Goal: Task Accomplishment & Management: Use online tool/utility

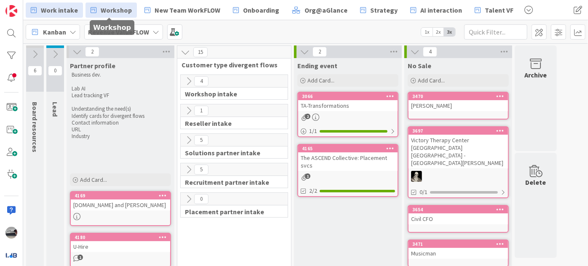
click at [120, 14] on span "Workshop" at bounding box center [116, 10] width 31 height 10
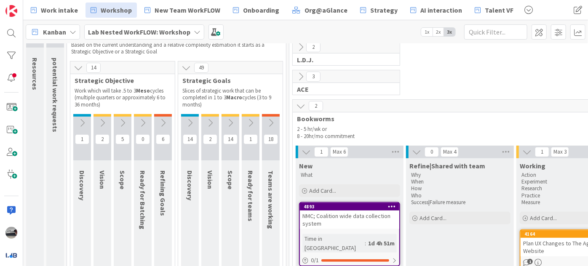
scroll to position [76, 0]
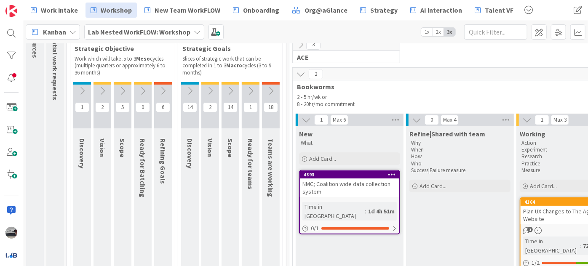
click at [270, 88] on icon at bounding box center [270, 90] width 9 height 9
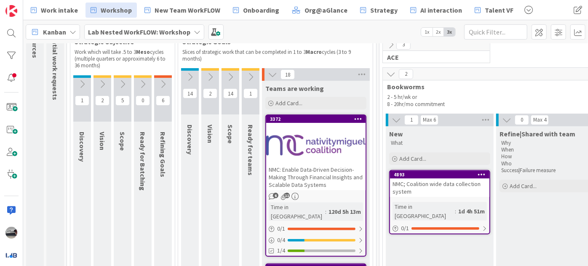
click at [329, 167] on div "NMC: Enable Data-Driven Decision-Making Through Financial Insights and Scalable…" at bounding box center [315, 177] width 99 height 26
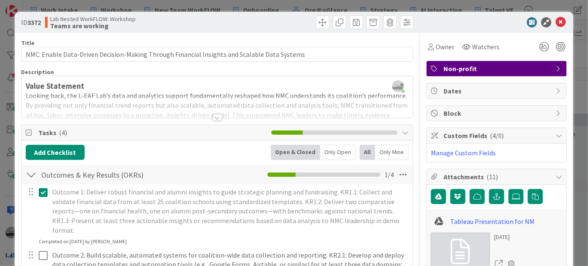
click at [557, 132] on div "Custom Fields ( 4/0 )" at bounding box center [497, 136] width 140 height 16
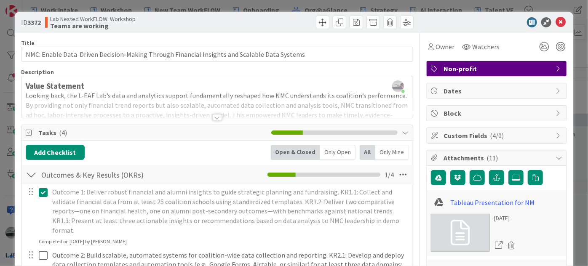
click at [557, 132] on div "Custom Fields ( 4/0 )" at bounding box center [497, 135] width 140 height 15
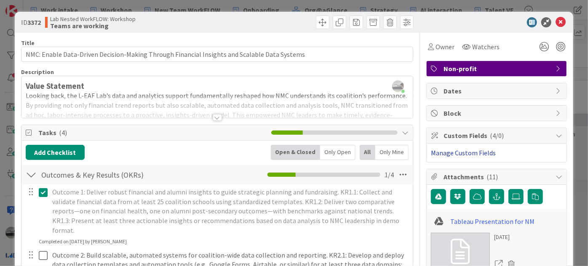
click at [472, 155] on link "Manage Custom Fields" at bounding box center [463, 153] width 65 height 8
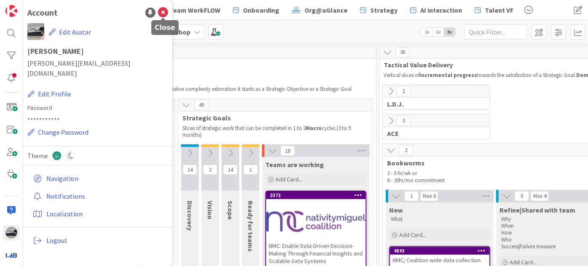
click at [165, 12] on icon at bounding box center [163, 13] width 10 height 10
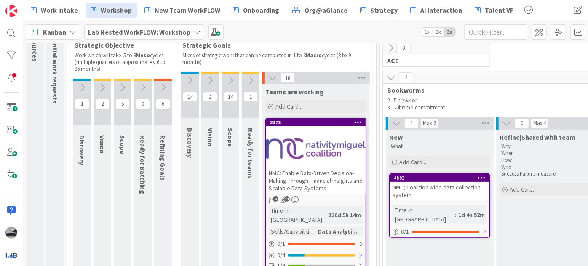
scroll to position [76, 0]
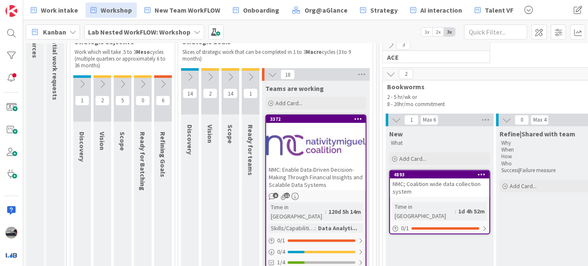
click at [339, 155] on div at bounding box center [315, 145] width 99 height 38
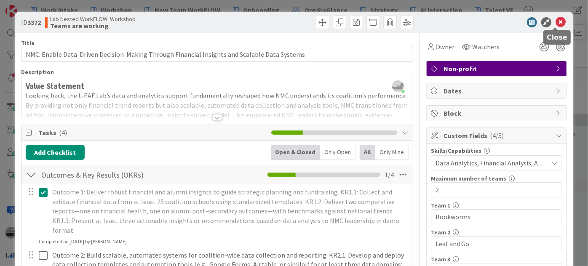
click at [557, 21] on icon at bounding box center [561, 22] width 10 height 10
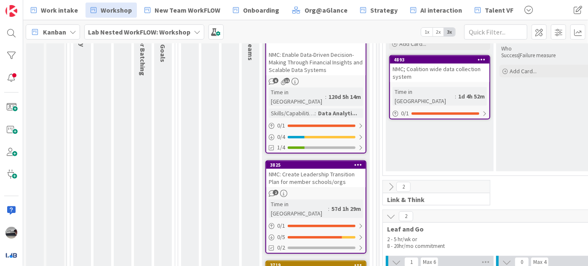
scroll to position [230, 0]
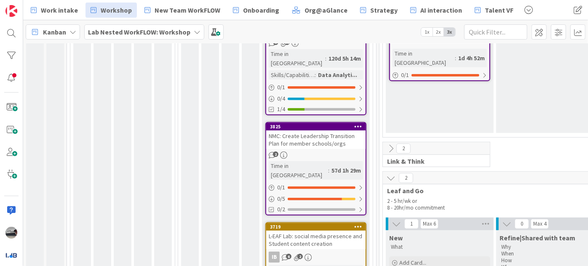
click at [331, 131] on div "NMC: Create Leadership Transition Plan for member schools/orgs" at bounding box center [315, 140] width 99 height 19
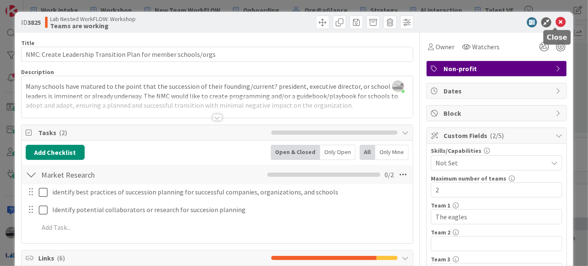
click at [556, 22] on icon at bounding box center [561, 22] width 10 height 10
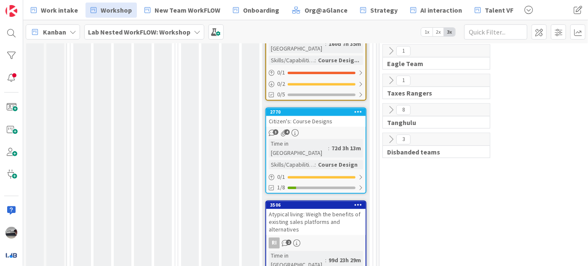
scroll to position [1012, 0]
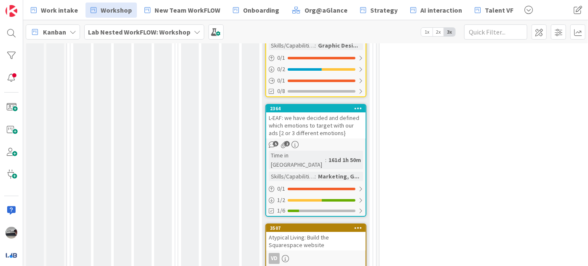
scroll to position [1512, 0]
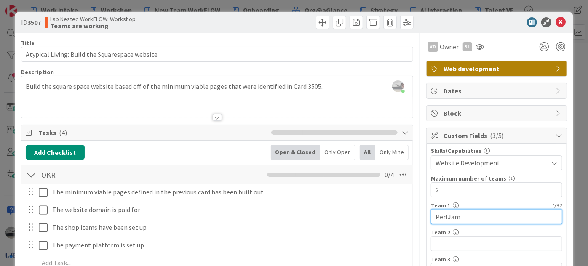
drag, startPoint x: 460, startPoint y: 216, endPoint x: 403, endPoint y: 216, distance: 56.9
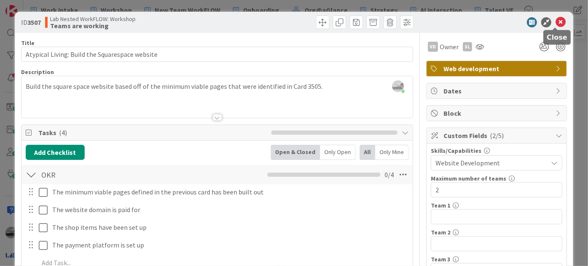
click at [557, 24] on icon at bounding box center [561, 22] width 10 height 10
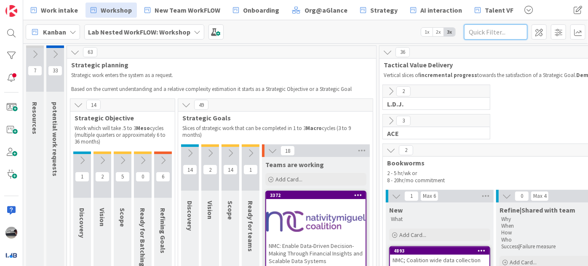
click at [482, 34] on input "text" at bounding box center [495, 31] width 63 height 15
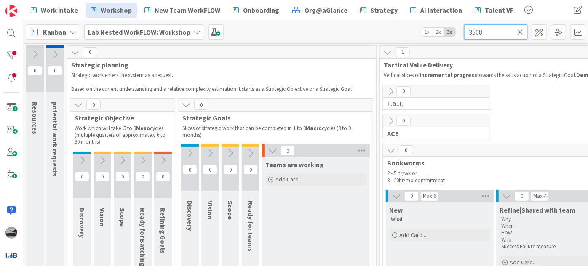
type input "3508"
click at [254, 152] on icon at bounding box center [250, 153] width 9 height 9
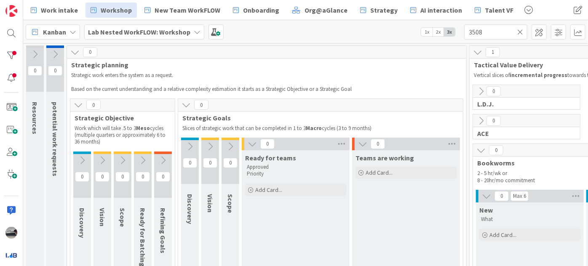
click at [520, 32] on icon at bounding box center [520, 32] width 6 height 8
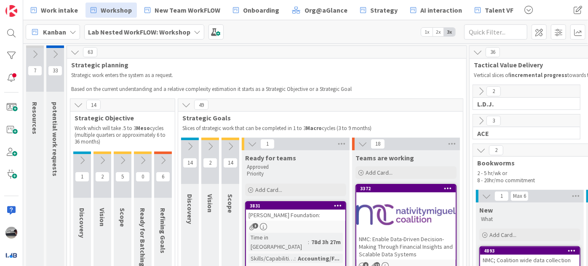
click at [165, 160] on icon at bounding box center [162, 160] width 9 height 9
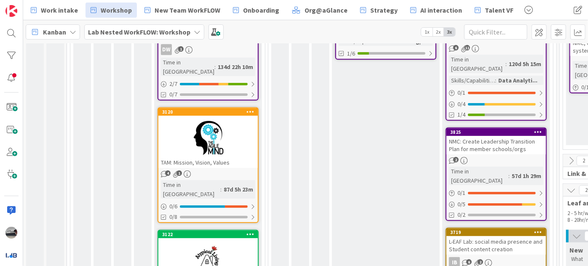
scroll to position [153, 0]
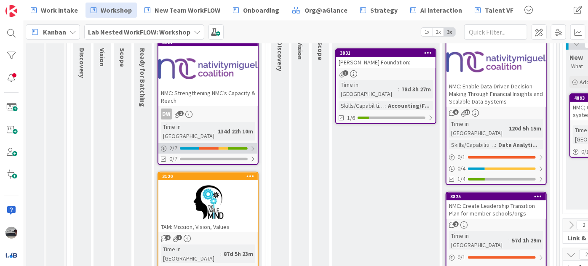
click at [251, 145] on div at bounding box center [252, 148] width 5 height 7
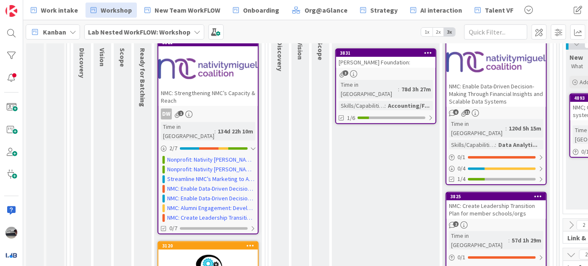
click at [215, 72] on div at bounding box center [207, 69] width 99 height 38
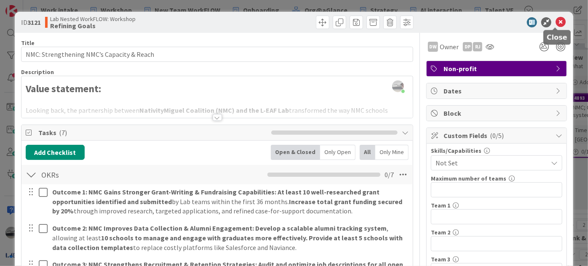
click at [556, 20] on icon at bounding box center [561, 22] width 10 height 10
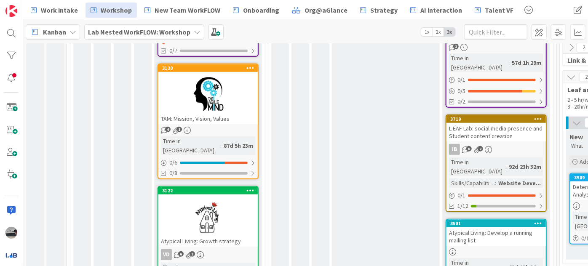
scroll to position [421, 0]
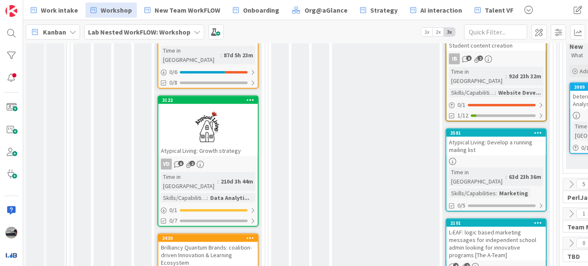
click at [220, 111] on div at bounding box center [207, 126] width 99 height 38
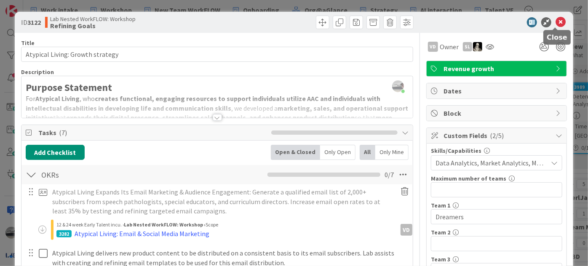
click at [558, 21] on icon at bounding box center [561, 22] width 10 height 10
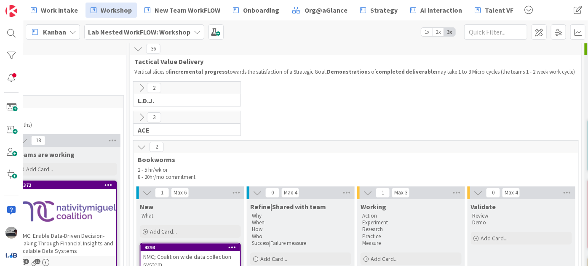
scroll to position [0, 430]
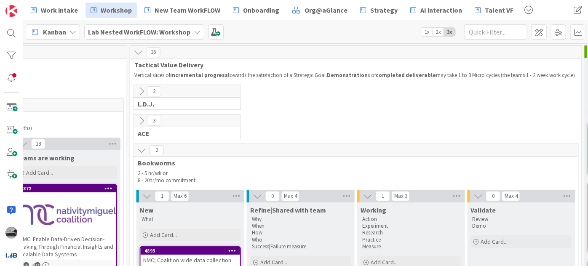
click at [144, 90] on icon at bounding box center [141, 91] width 9 height 9
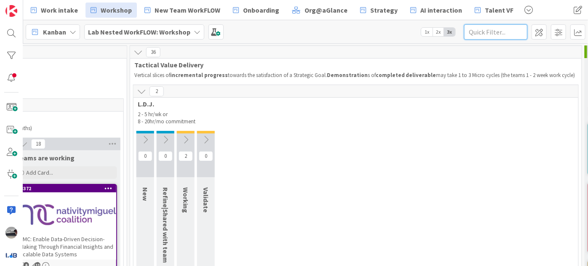
click at [505, 31] on input "text" at bounding box center [495, 31] width 63 height 15
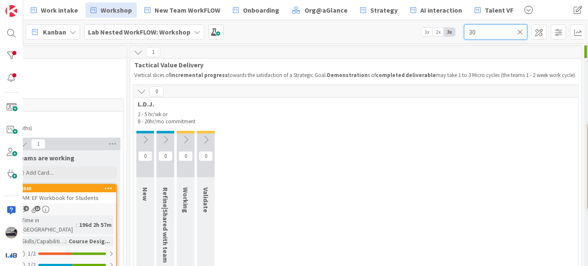
type input "3"
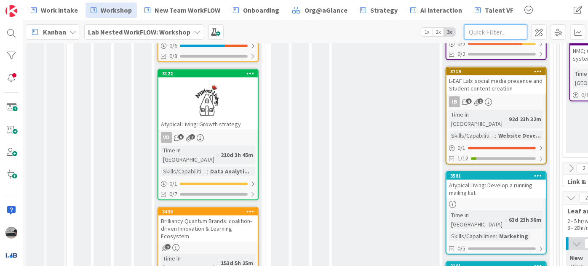
scroll to position [383, 0]
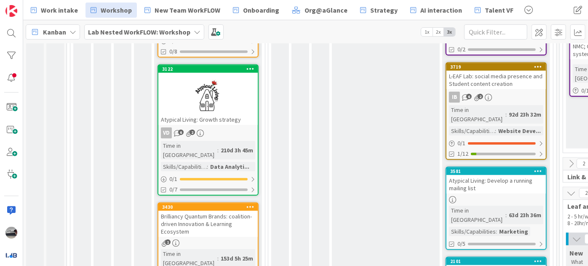
click at [214, 80] on div at bounding box center [207, 95] width 99 height 38
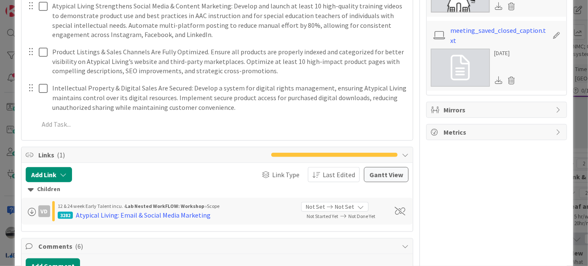
scroll to position [497, 0]
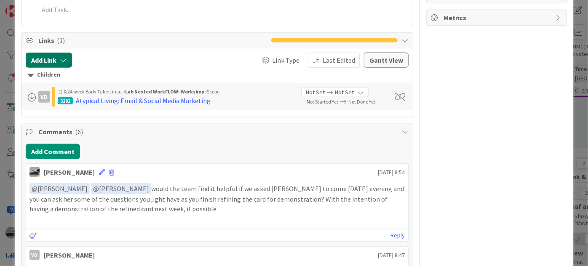
click at [57, 62] on button "Add Link" at bounding box center [49, 60] width 46 height 15
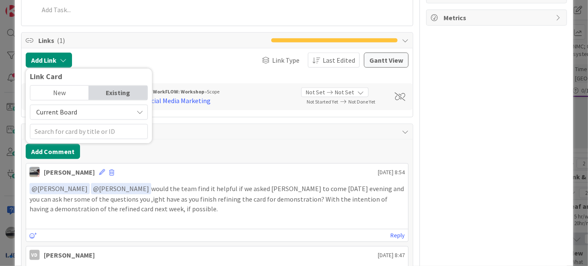
click at [81, 111] on span "Current Board" at bounding box center [82, 113] width 94 height 12
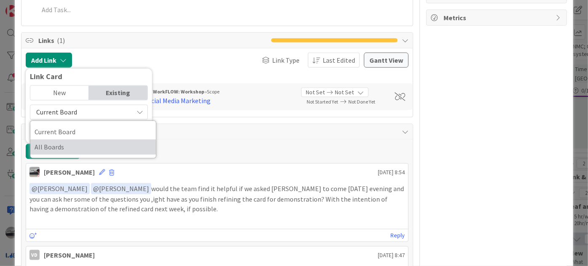
click at [62, 145] on span "All Boards" at bounding box center [93, 147] width 117 height 13
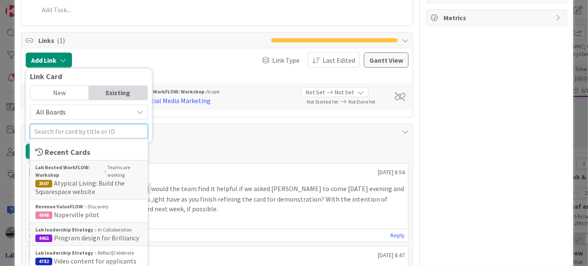
click at [52, 132] on input "text" at bounding box center [89, 131] width 118 height 15
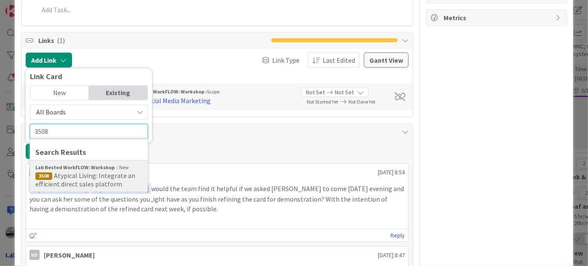
type input "3508"
click at [90, 186] on span "Atypical Living: Integrate an efficient direct sales platform" at bounding box center [85, 180] width 100 height 17
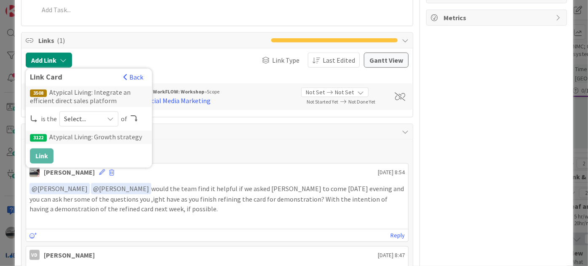
click at [98, 118] on span "Select..." at bounding box center [81, 119] width 35 height 12
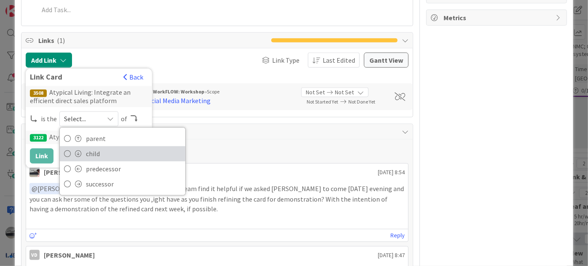
click at [95, 154] on span "child" at bounding box center [133, 154] width 95 height 13
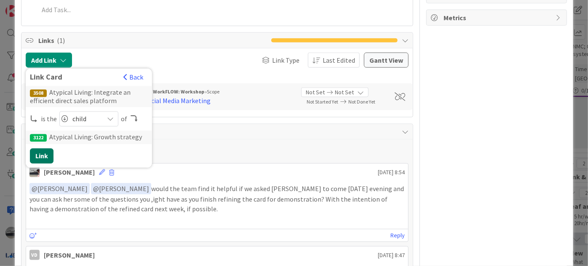
click at [40, 155] on button "Link" at bounding box center [42, 156] width 24 height 15
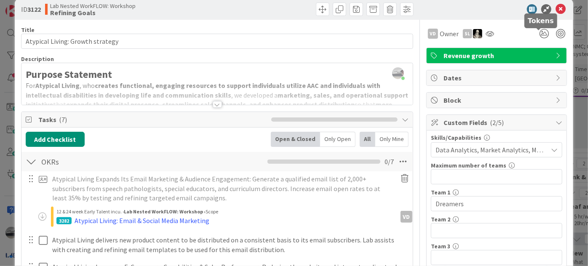
scroll to position [0, 0]
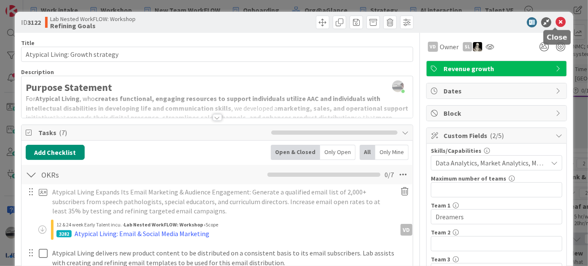
click at [558, 22] on icon at bounding box center [561, 22] width 10 height 10
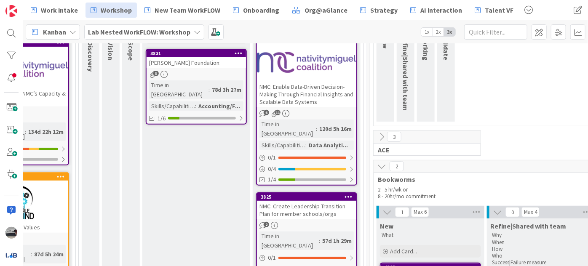
scroll to position [153, 190]
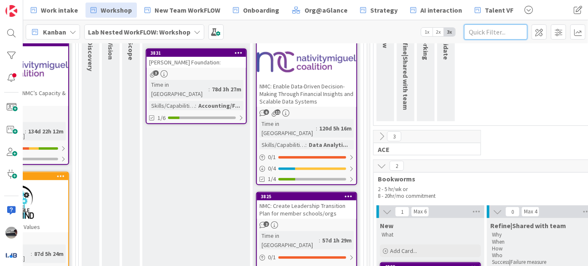
click at [477, 30] on input "text" at bounding box center [495, 31] width 63 height 15
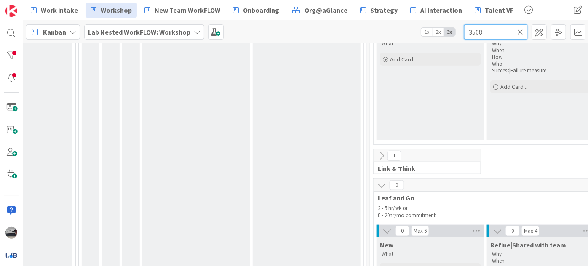
scroll to position [383, 190]
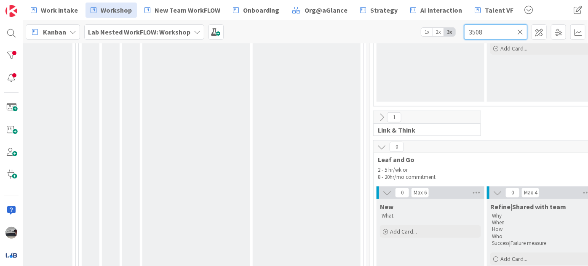
type input "3508"
click at [381, 114] on icon at bounding box center [381, 117] width 9 height 9
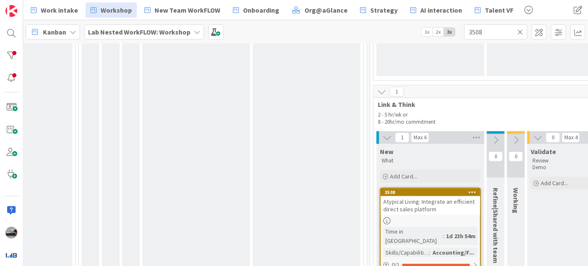
scroll to position [459, 190]
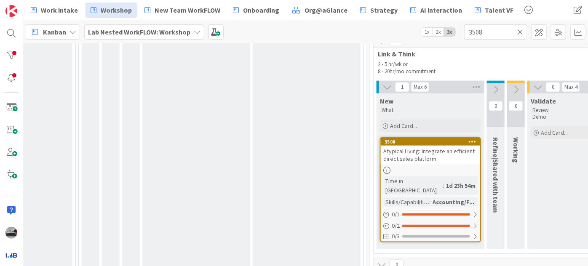
click at [440, 152] on span "Atypical Living: Integrate an efficient direct sales platform" at bounding box center [428, 154] width 91 height 15
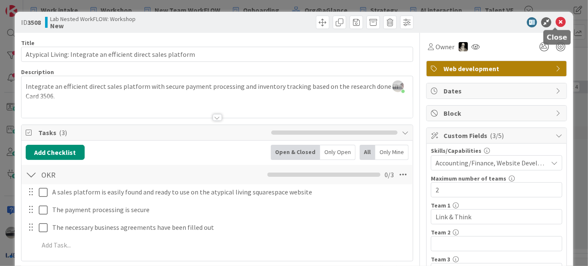
click at [556, 23] on icon at bounding box center [561, 22] width 10 height 10
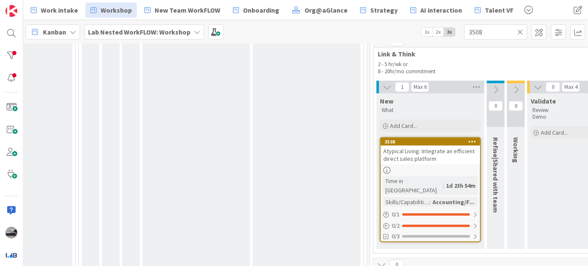
click at [415, 152] on span "Atypical Living: Integrate an efficient direct sales platform" at bounding box center [428, 154] width 91 height 15
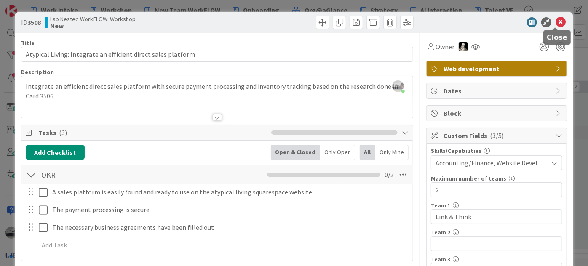
click at [557, 21] on icon at bounding box center [561, 22] width 10 height 10
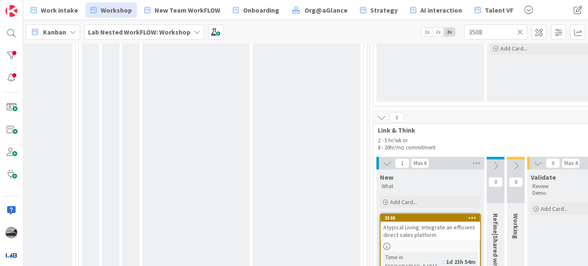
scroll to position [497, 190]
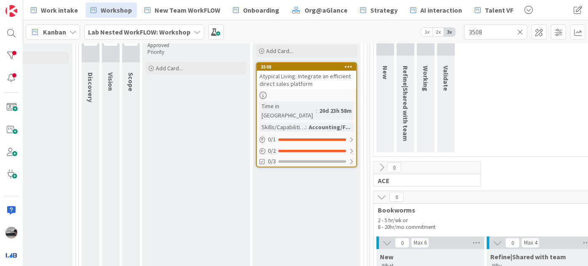
scroll to position [62, 190]
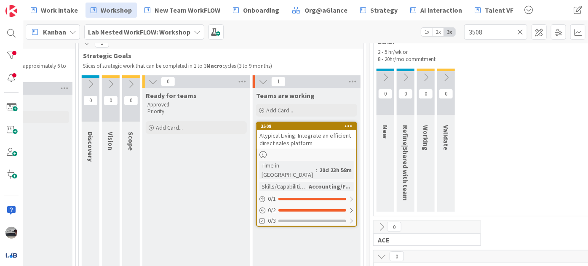
click at [523, 32] on icon at bounding box center [520, 32] width 6 height 8
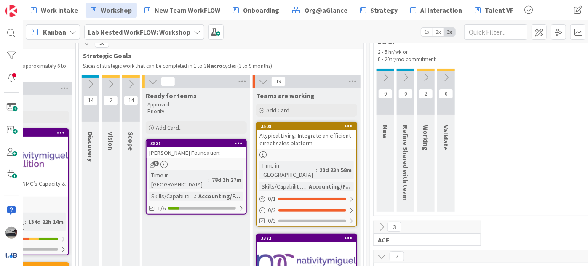
click at [314, 133] on div "Atypical Living: Integrate an efficient direct sales platform" at bounding box center [306, 139] width 99 height 19
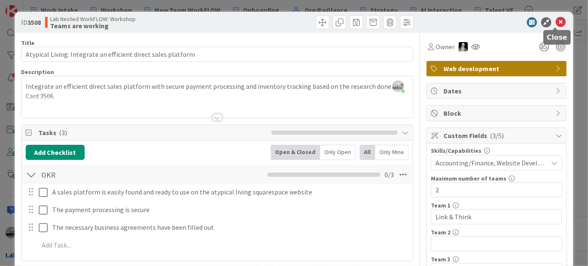
click at [556, 23] on icon at bounding box center [561, 22] width 10 height 10
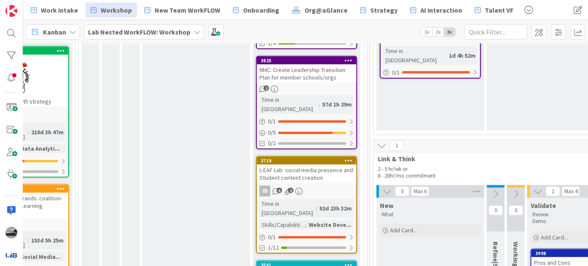
scroll to position [445, 190]
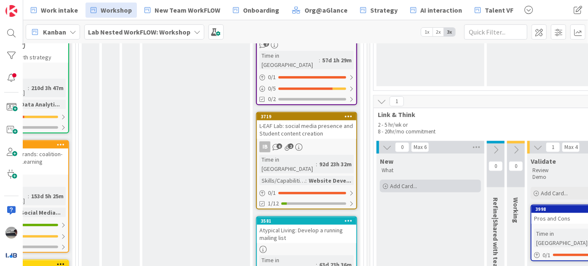
click at [425, 180] on div "Add Card..." at bounding box center [430, 186] width 101 height 13
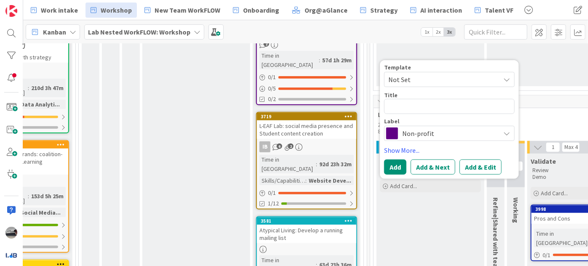
click at [420, 128] on span "Non-profit" at bounding box center [449, 134] width 94 height 12
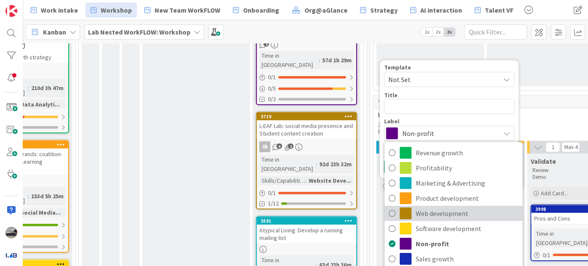
click at [456, 206] on link "Web development" at bounding box center [454, 213] width 138 height 15
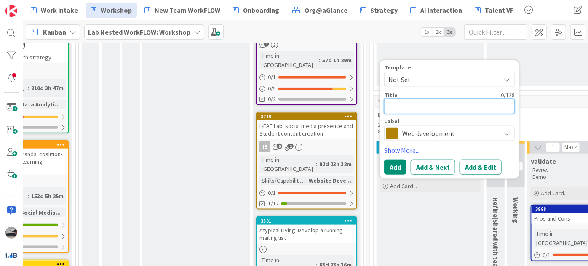
click at [419, 99] on textarea at bounding box center [449, 106] width 131 height 15
type textarea "x"
type textarea "e"
type textarea "x"
type textarea "ec"
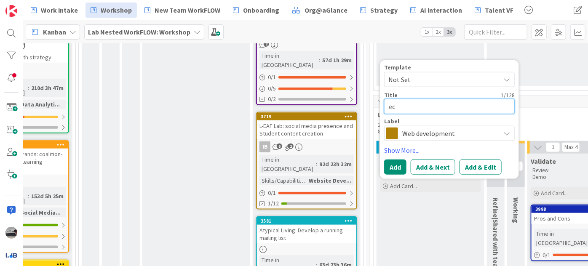
type textarea "x"
type textarea "ecc"
type textarea "x"
type textarea "ecco"
type textarea "x"
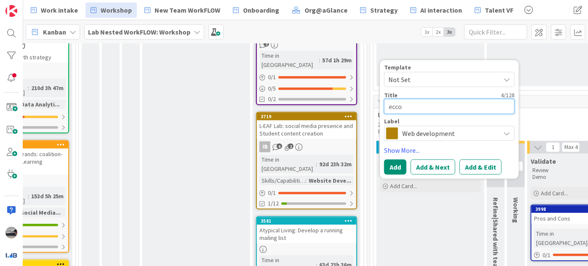
type textarea "eccom"
type textarea "x"
type textarea "eccomm"
type textarea "x"
type textarea "eccomme"
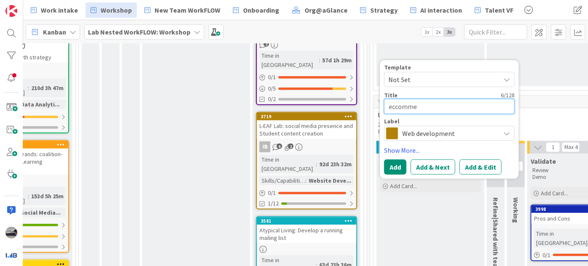
type textarea "x"
type textarea "eccommer"
type textarea "x"
type textarea "eccommerc"
type textarea "x"
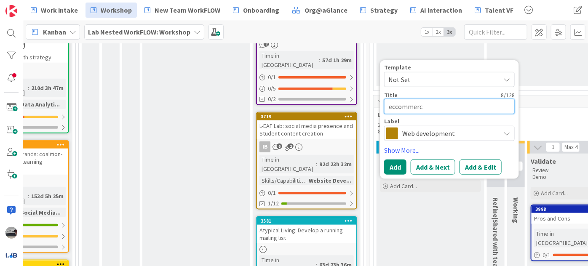
type textarea "eccommerce"
type textarea "x"
type textarea "eccommerce"
type textarea "x"
type textarea "eccommerce p"
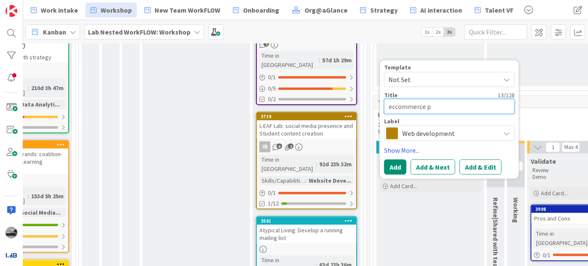
type textarea "x"
type textarea "eccommerce pl"
type textarea "x"
type textarea "eccommerce pla"
type textarea "x"
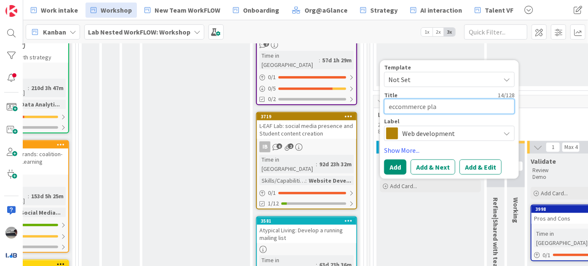
type textarea "eccommerce plat"
type textarea "x"
type textarea "eccommerce platf"
type textarea "x"
type textarea "eccommerce platfo"
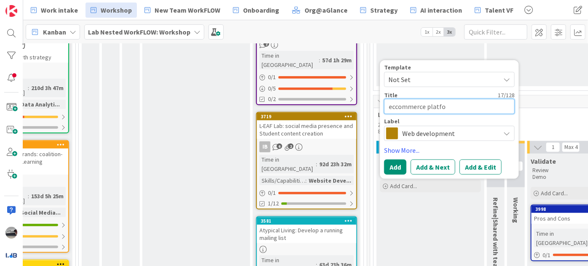
type textarea "x"
type textarea "eccommerce platfor"
type textarea "x"
type textarea "eccommerce platform"
type textarea "x"
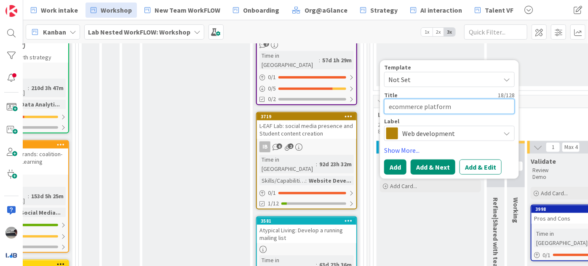
type textarea "ecommerce platform"
click at [426, 160] on button "Add & Next" at bounding box center [433, 167] width 45 height 15
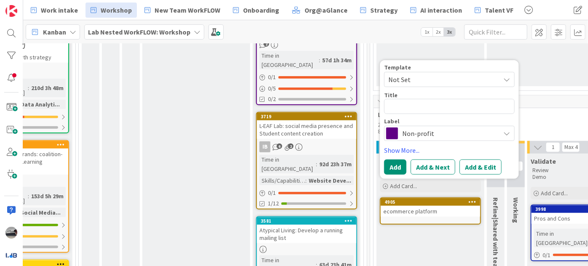
click at [425, 210] on div "4905 ecommerce platform" at bounding box center [430, 211] width 101 height 27
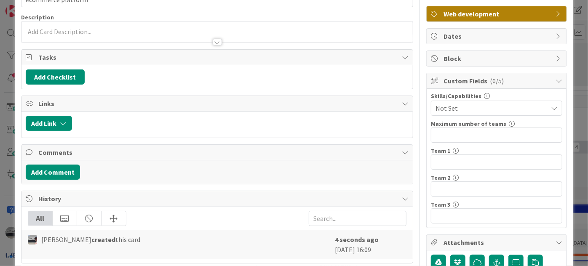
scroll to position [128, 0]
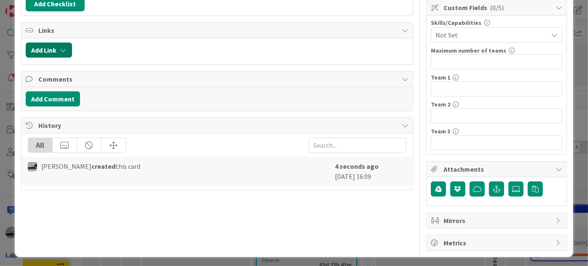
click at [55, 44] on button "Add Link" at bounding box center [49, 50] width 46 height 15
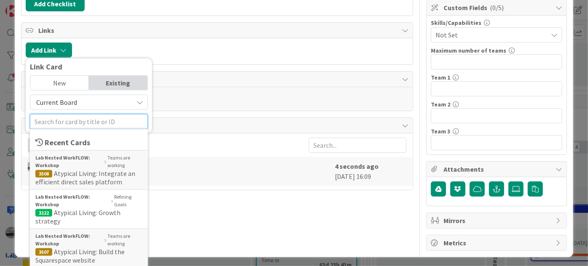
click at [64, 118] on input "text" at bounding box center [89, 121] width 118 height 15
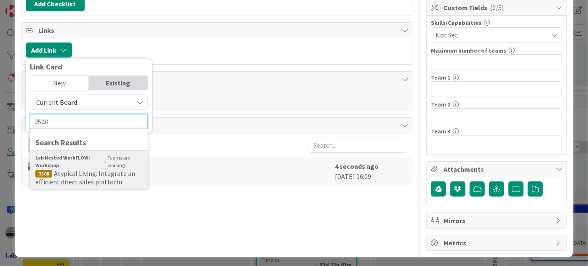
type input "3508"
click at [61, 175] on span "Atypical Living: Integrate an efficient direct sales platform" at bounding box center [85, 177] width 100 height 17
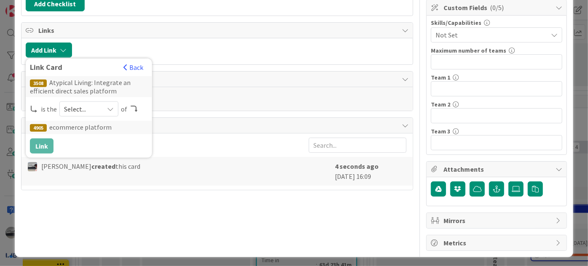
click at [88, 104] on span "Select..." at bounding box center [81, 109] width 35 height 12
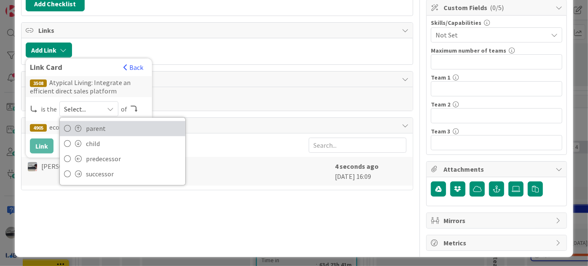
click at [96, 129] on span "parent" at bounding box center [133, 129] width 95 height 13
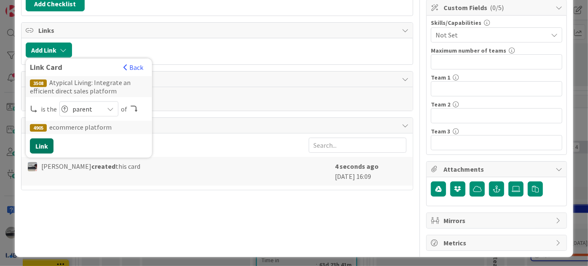
click at [37, 144] on button "Link" at bounding box center [42, 146] width 24 height 15
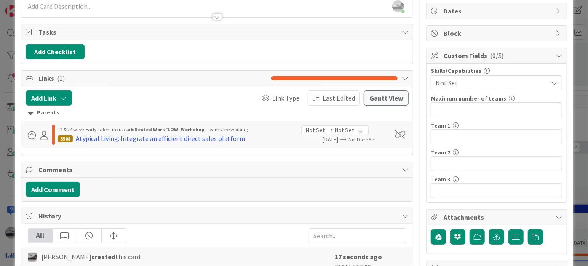
scroll to position [0, 0]
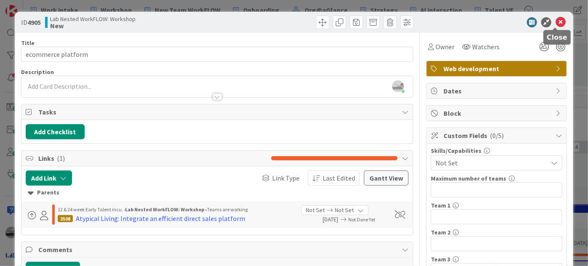
click at [556, 21] on icon at bounding box center [561, 22] width 10 height 10
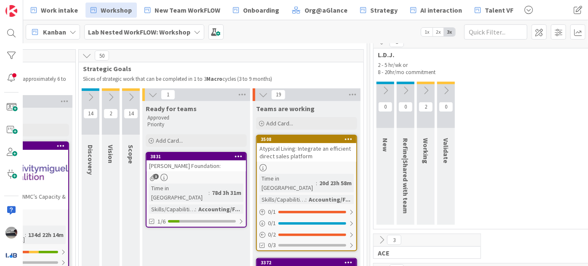
scroll to position [62, 190]
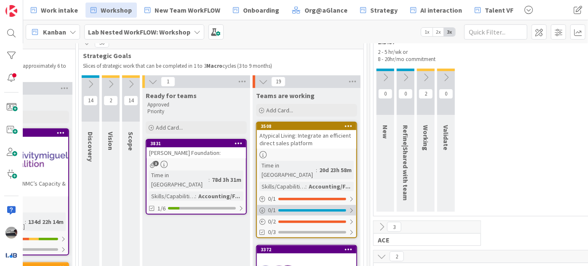
click at [350, 207] on div at bounding box center [351, 210] width 5 height 7
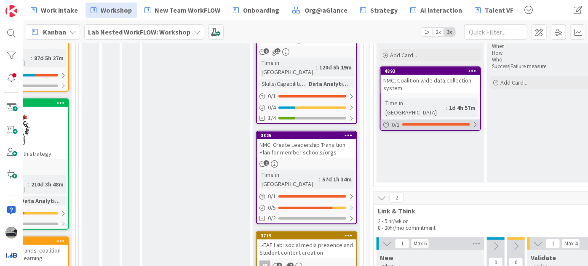
scroll to position [445, 190]
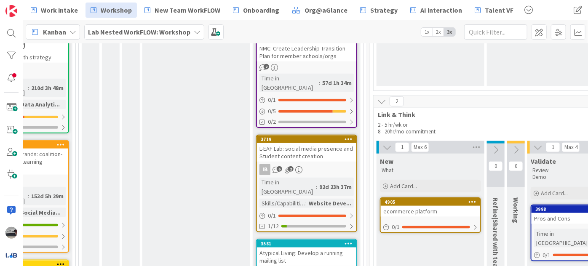
click at [420, 206] on div "ecommerce platform" at bounding box center [430, 211] width 99 height 11
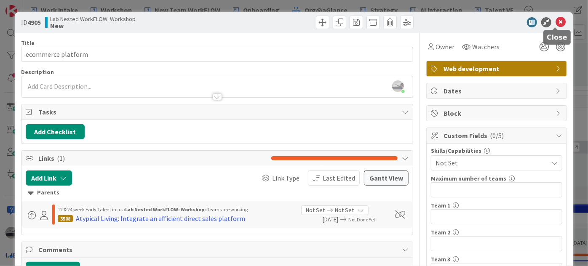
click at [556, 20] on icon at bounding box center [561, 22] width 10 height 10
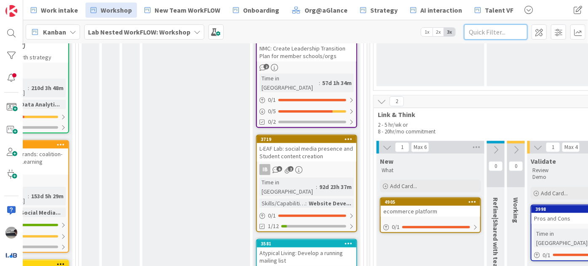
click at [481, 32] on input "text" at bounding box center [495, 31] width 63 height 15
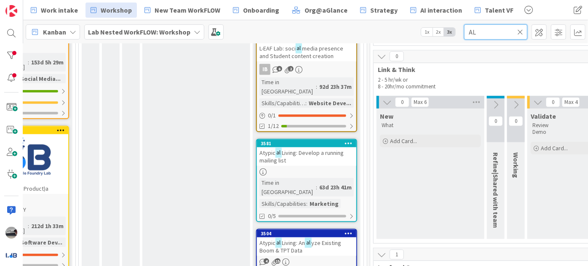
scroll to position [321, 190]
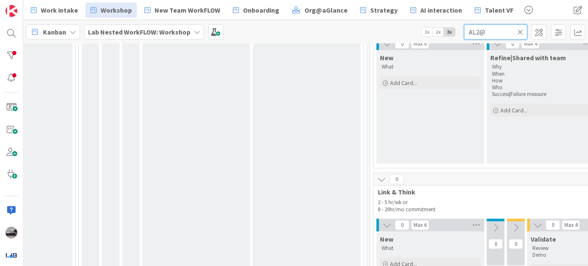
type input "AL2@"
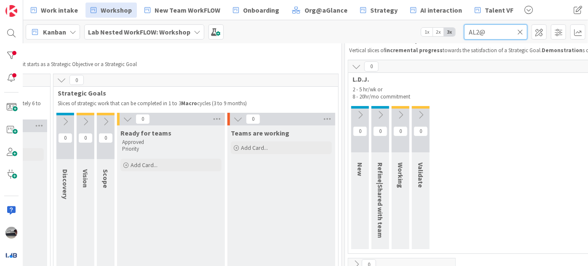
scroll to position [0, 215]
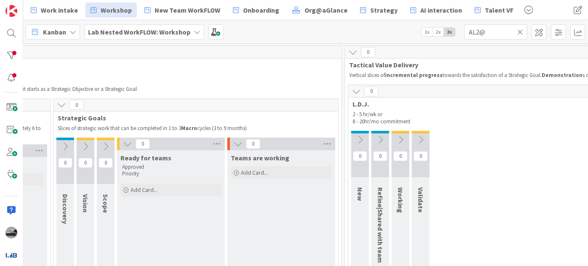
click at [520, 30] on icon at bounding box center [520, 32] width 6 height 8
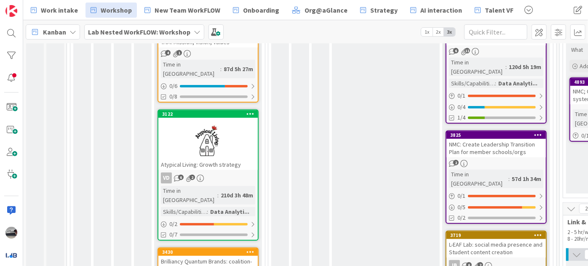
scroll to position [345, 0]
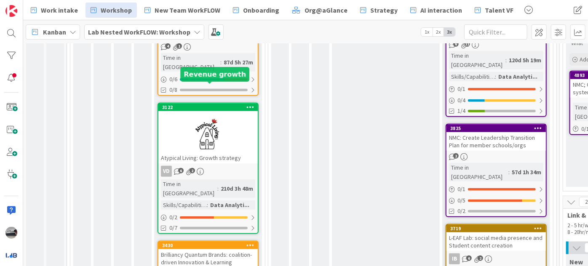
click at [190, 104] on div "3122" at bounding box center [210, 107] width 96 height 6
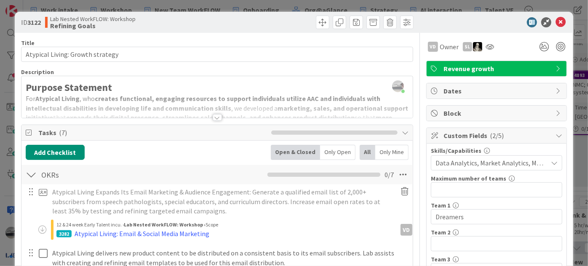
click at [213, 115] on div at bounding box center [217, 117] width 9 height 7
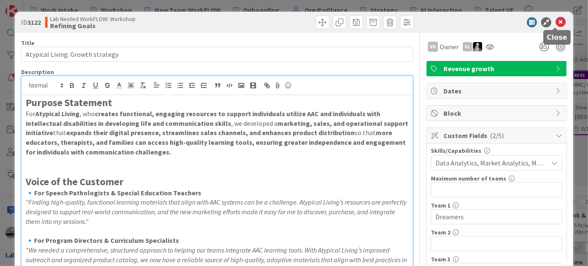
click at [556, 24] on icon at bounding box center [561, 22] width 10 height 10
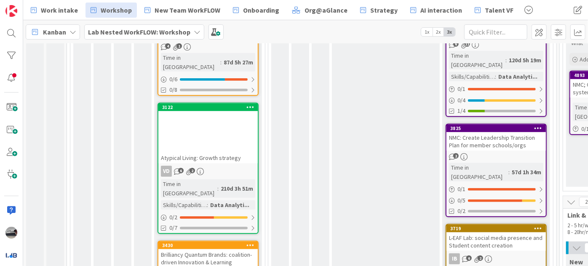
click at [211, 115] on div at bounding box center [207, 134] width 99 height 38
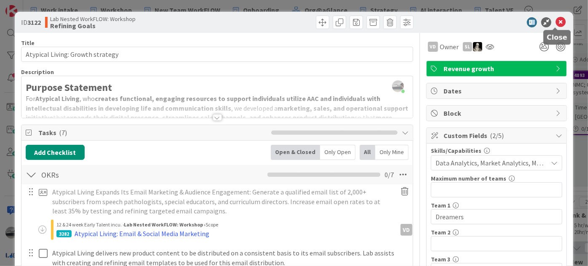
click at [556, 21] on icon at bounding box center [561, 22] width 10 height 10
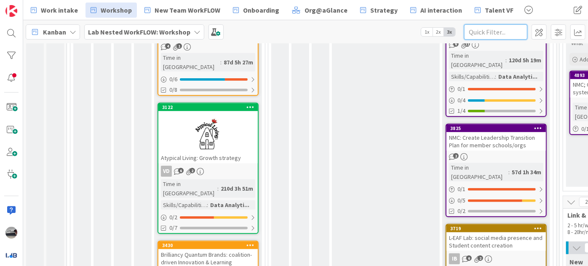
click at [485, 31] on input "text" at bounding box center [495, 31] width 63 height 15
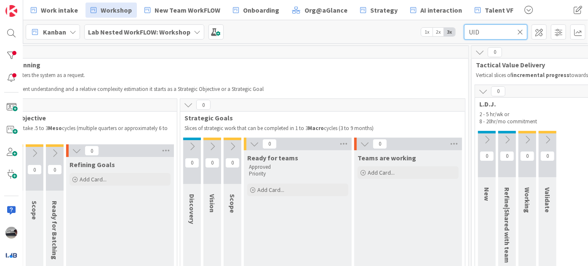
scroll to position [0, 91]
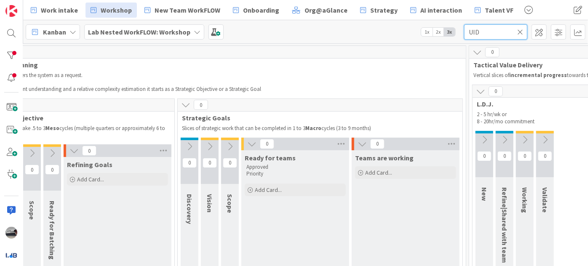
type input "UID"
